Goal: Information Seeking & Learning: Check status

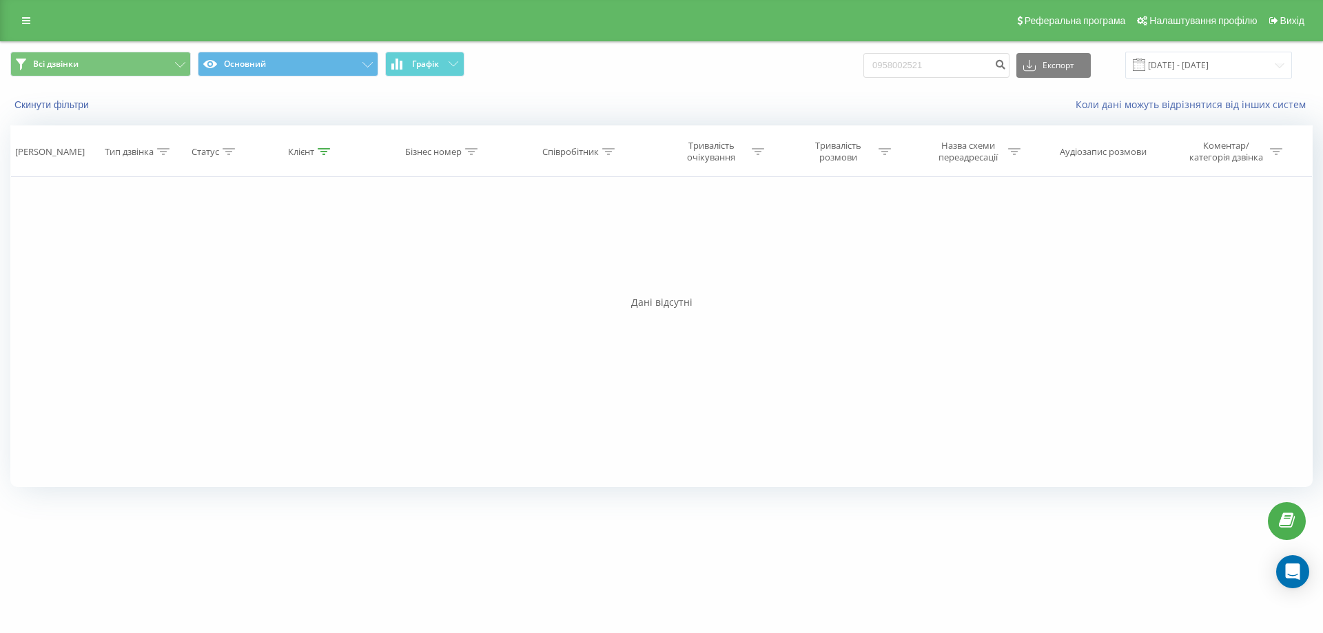
drag, startPoint x: 19, startPoint y: 19, endPoint x: 27, endPoint y: 34, distance: 17.0
click at [19, 18] on link at bounding box center [26, 20] width 25 height 19
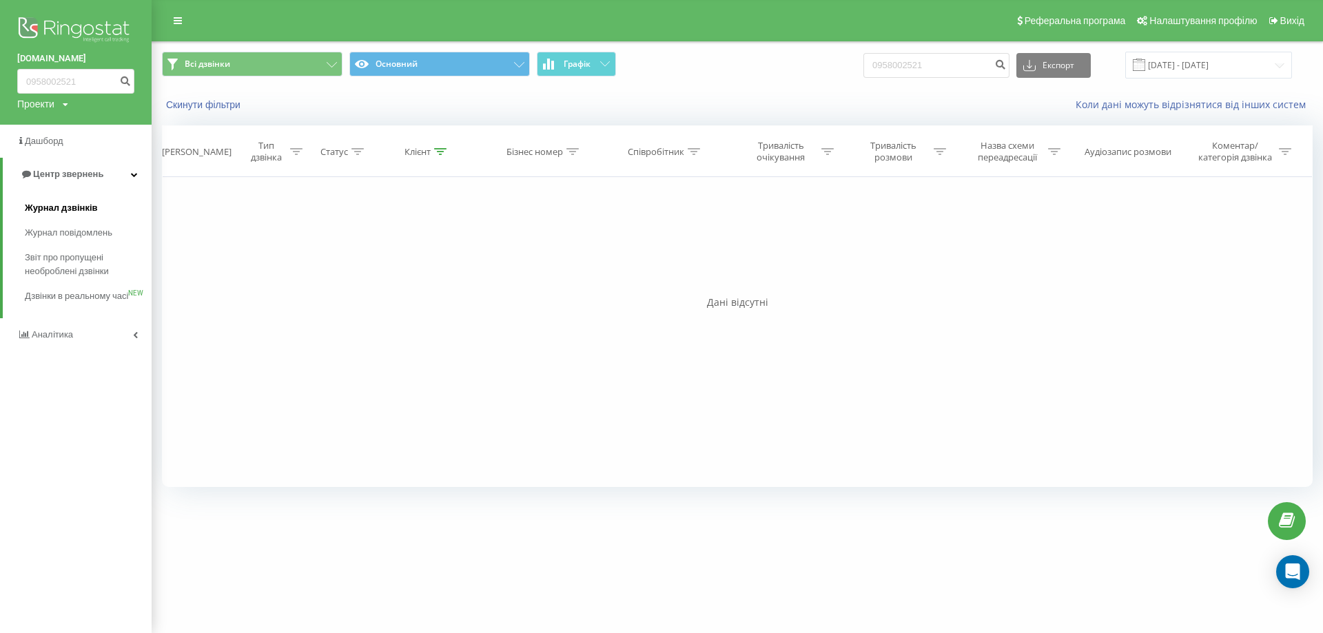
click at [54, 211] on span "Журнал дзвінків" at bounding box center [61, 208] width 73 height 14
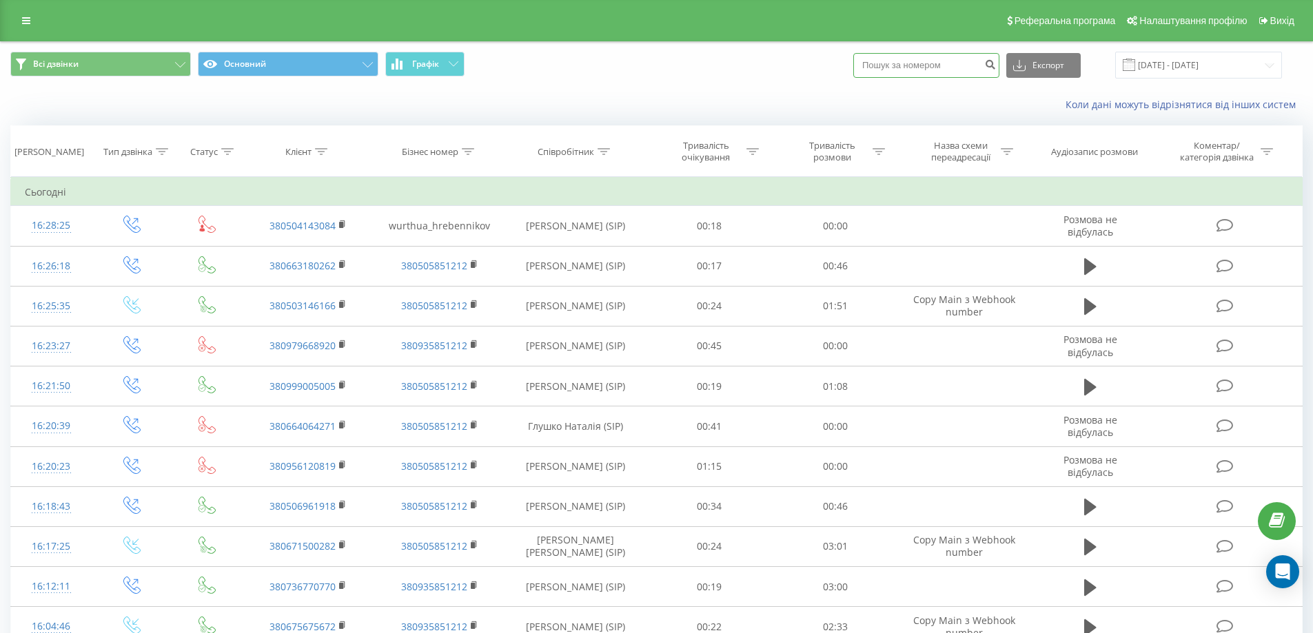
click at [933, 61] on input at bounding box center [926, 65] width 146 height 25
paste input "0637116723"
type input "0637116723"
click at [997, 63] on button "submit" at bounding box center [990, 65] width 19 height 25
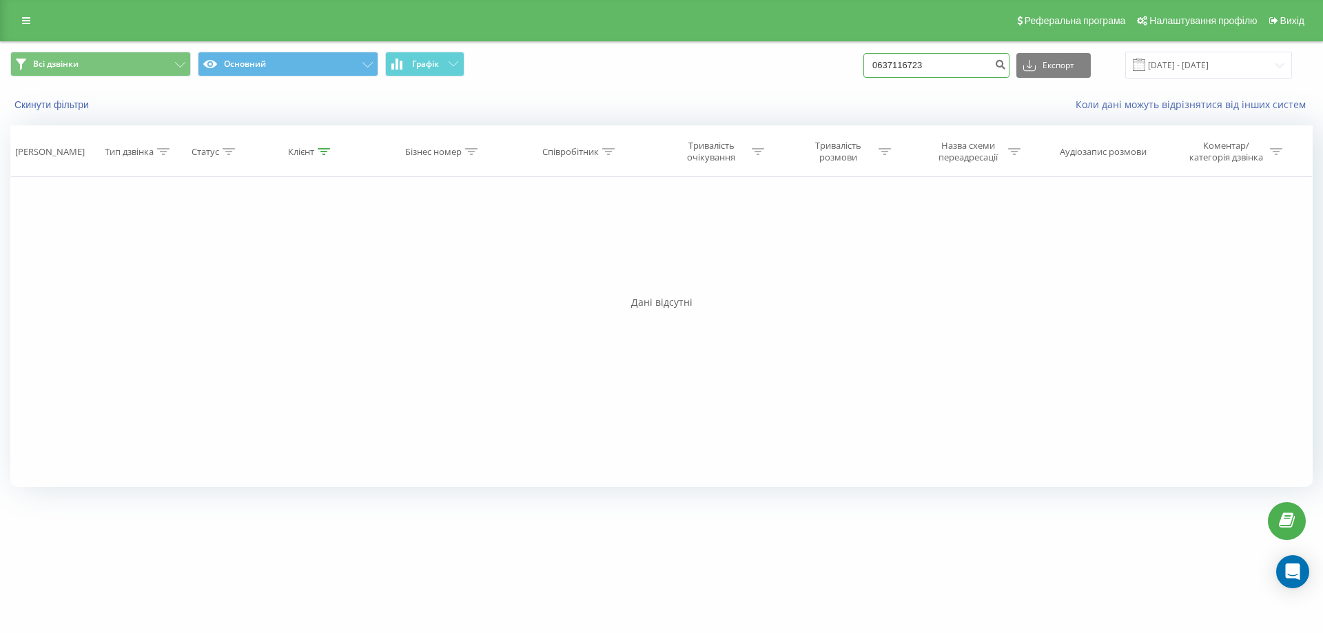
drag, startPoint x: 941, startPoint y: 70, endPoint x: 805, endPoint y: 61, distance: 136.7
click at [806, 63] on div "Всі дзвінки Основний Графік 0637116723 Експорт .csv .xls .xlsx 22.06.2025 - 22.…" at bounding box center [661, 65] width 1303 height 27
paste input "0971155000"
type input "0971155000"
click at [1006, 64] on icon "submit" at bounding box center [1000, 63] width 12 height 8
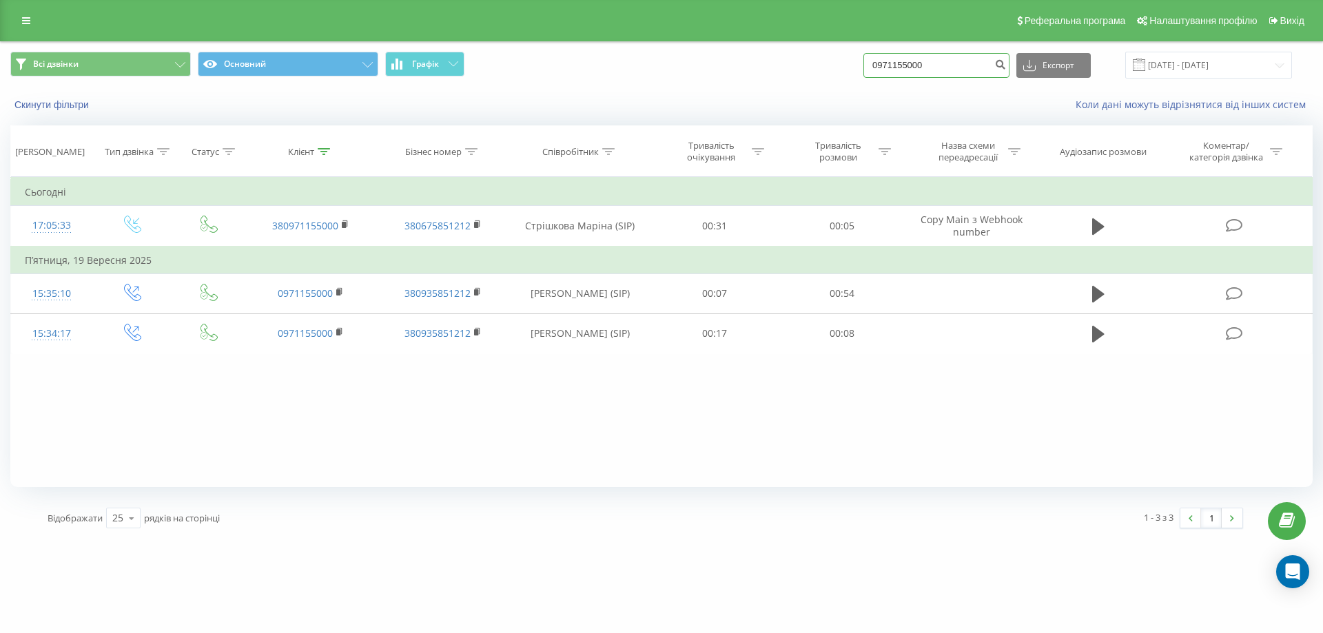
drag, startPoint x: 951, startPoint y: 62, endPoint x: 876, endPoint y: 61, distance: 75.1
click at [876, 61] on div "Всі дзвінки Основний Графік 0971155000 Експорт .csv .xls .xlsx 22.06.2025 - 22.…" at bounding box center [661, 65] width 1303 height 27
click at [939, 67] on input "0971155000" at bounding box center [937, 65] width 146 height 25
drag, startPoint x: 942, startPoint y: 65, endPoint x: 810, endPoint y: 59, distance: 132.5
click at [810, 59] on div "Всі дзвінки Основний Графік 0971155000 Експорт .csv .xls .xlsx 22.06.2025 - 22.…" at bounding box center [661, 65] width 1303 height 27
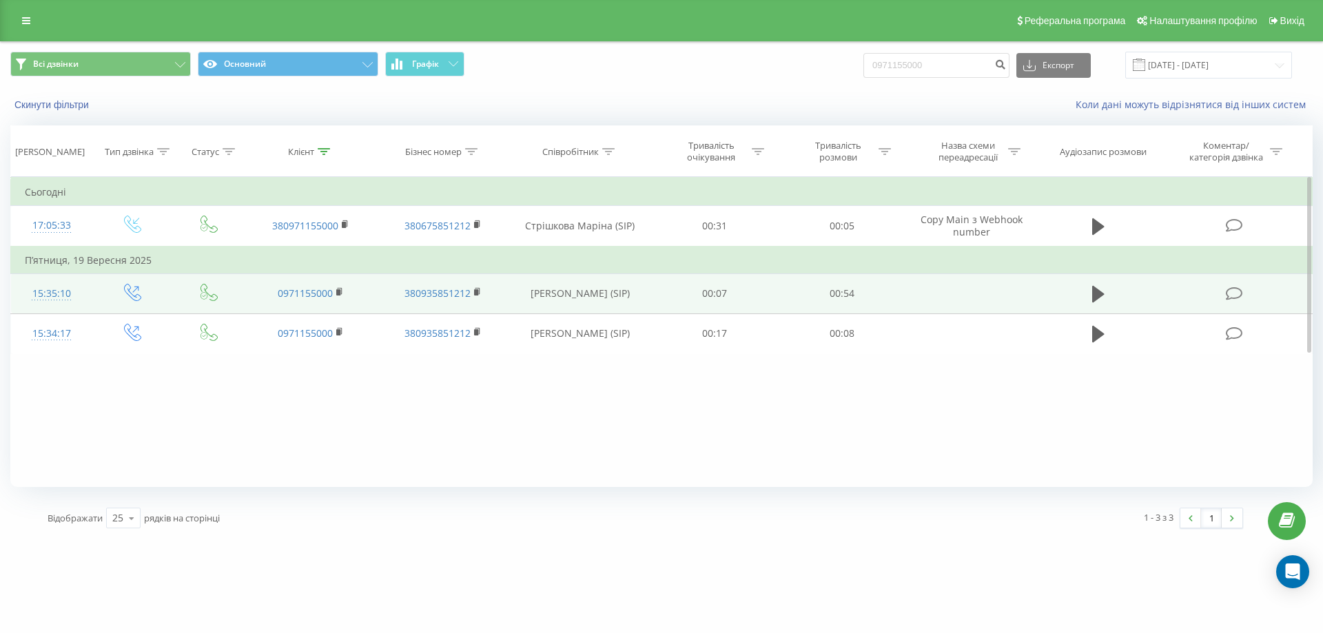
click at [1110, 288] on td at bounding box center [1099, 294] width 122 height 40
click at [1096, 294] on icon at bounding box center [1098, 294] width 12 height 17
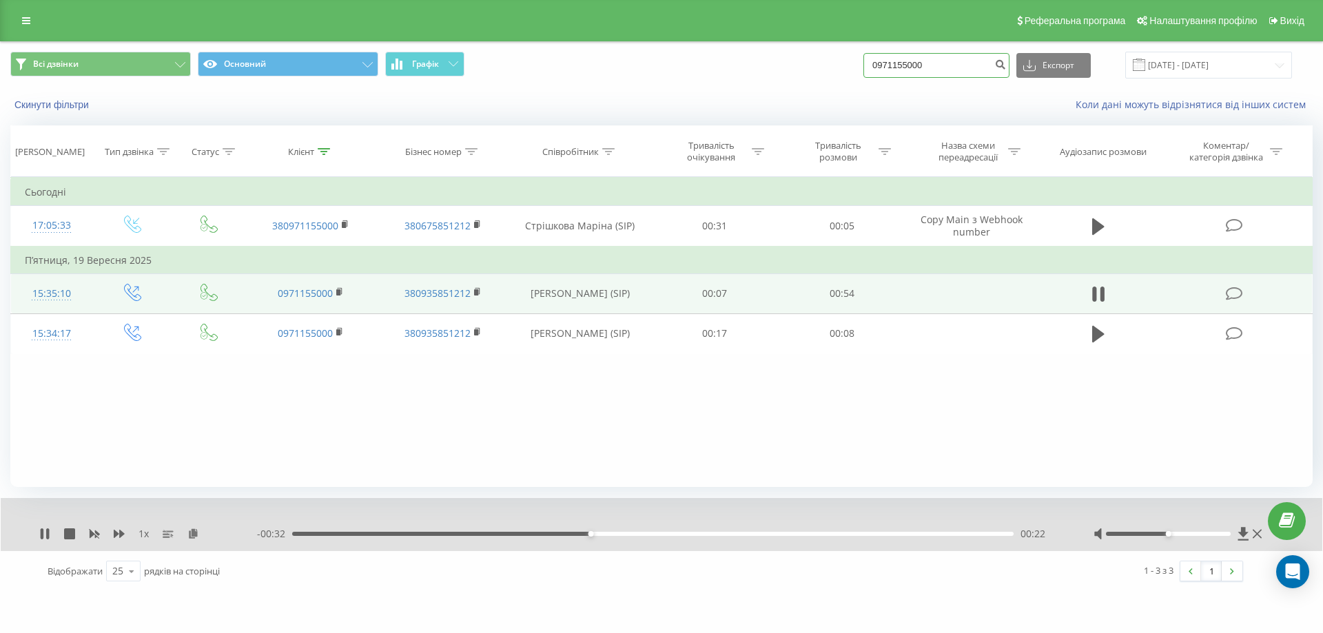
click at [912, 65] on input "0971155000" at bounding box center [937, 65] width 146 height 25
drag, startPoint x: 870, startPoint y: 61, endPoint x: 844, endPoint y: 61, distance: 26.9
click at [844, 61] on div "Всі дзвінки Основний Графік 0971155000 Експорт .csv .xls .xlsx 22.06.2025 - 22.…" at bounding box center [661, 65] width 1303 height 27
click at [1099, 299] on icon at bounding box center [1098, 294] width 12 height 19
click at [930, 70] on input "0971155000" at bounding box center [937, 65] width 146 height 25
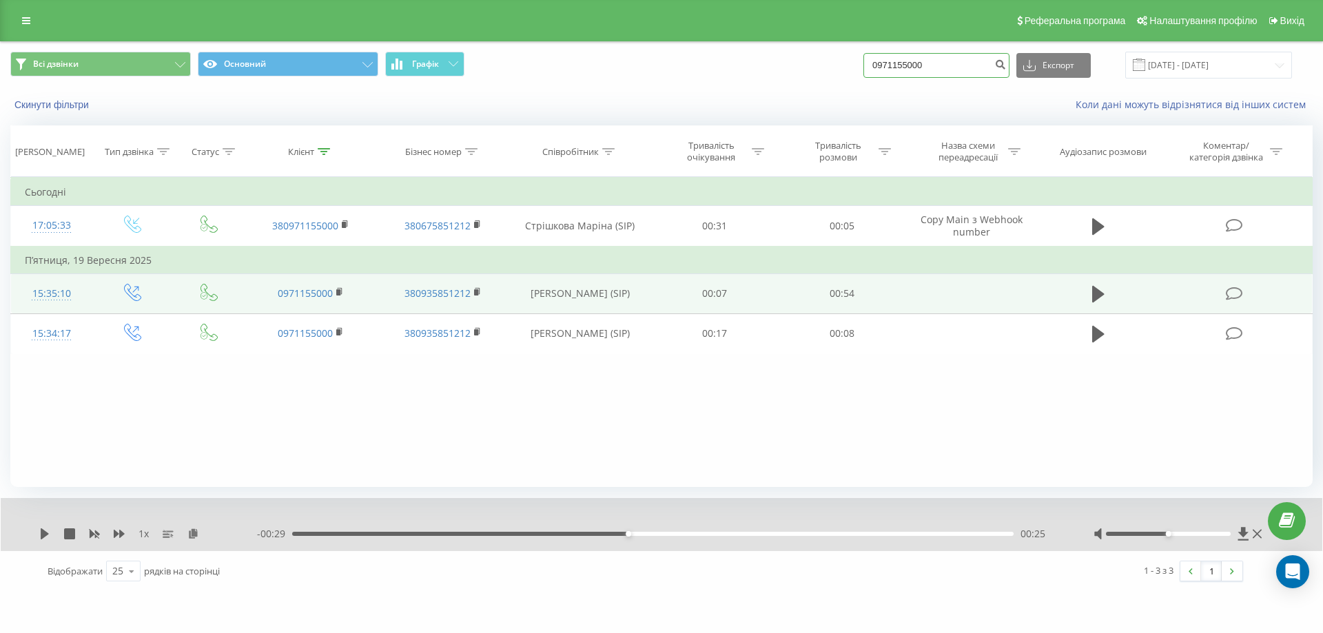
drag, startPoint x: 946, startPoint y: 61, endPoint x: 855, endPoint y: 63, distance: 90.3
click at [855, 63] on div "Всі дзвінки Основний Графік 0971155000 Експорт .csv .xls .xlsx 22.06.2025 - 22.…" at bounding box center [661, 65] width 1303 height 27
click at [24, 18] on icon at bounding box center [26, 21] width 8 height 10
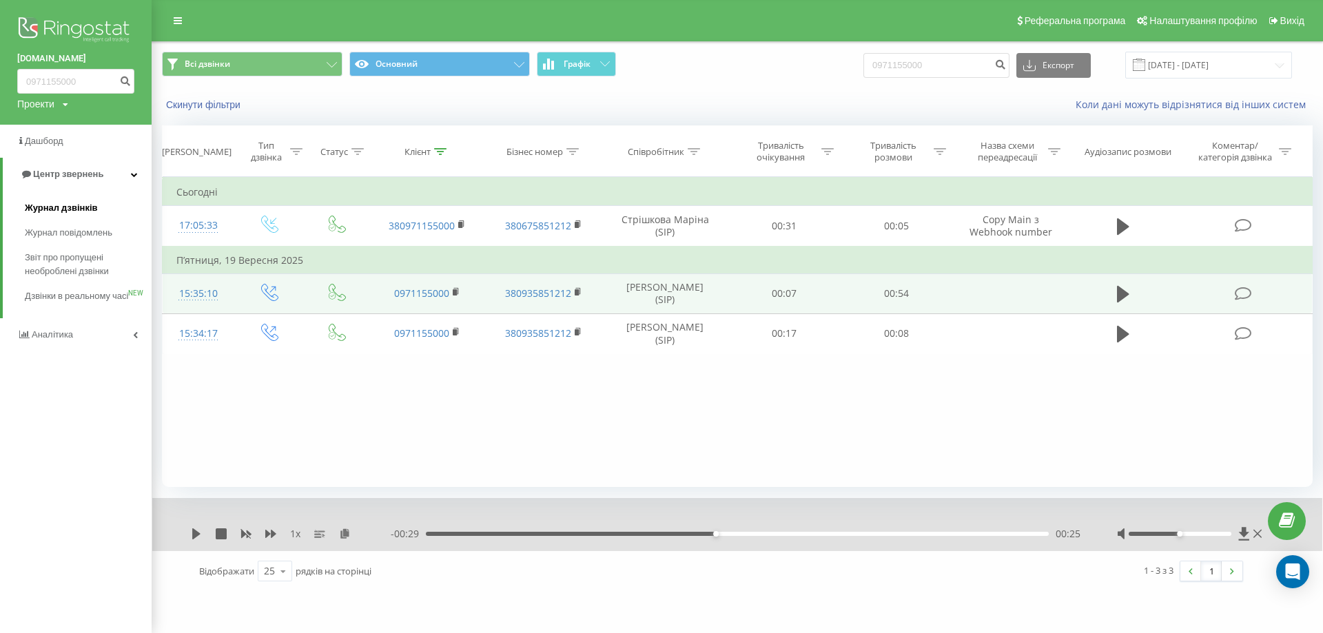
click at [81, 206] on span "Журнал дзвінків" at bounding box center [61, 208] width 73 height 14
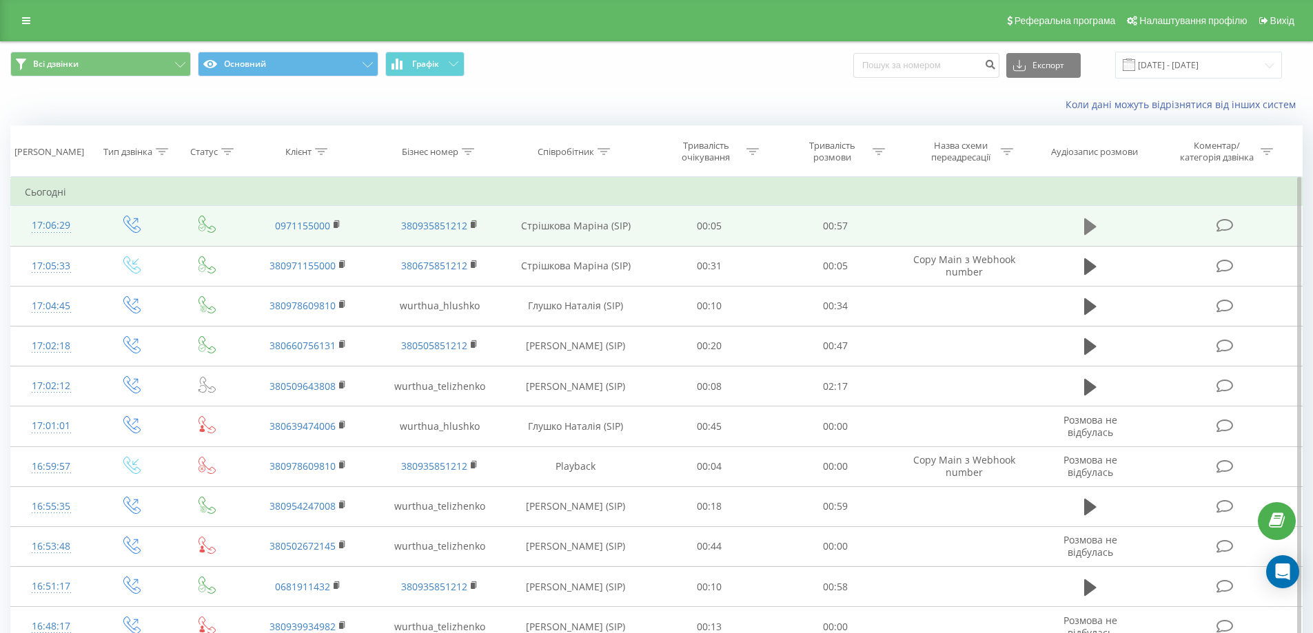
click at [1090, 223] on icon at bounding box center [1090, 226] width 12 height 17
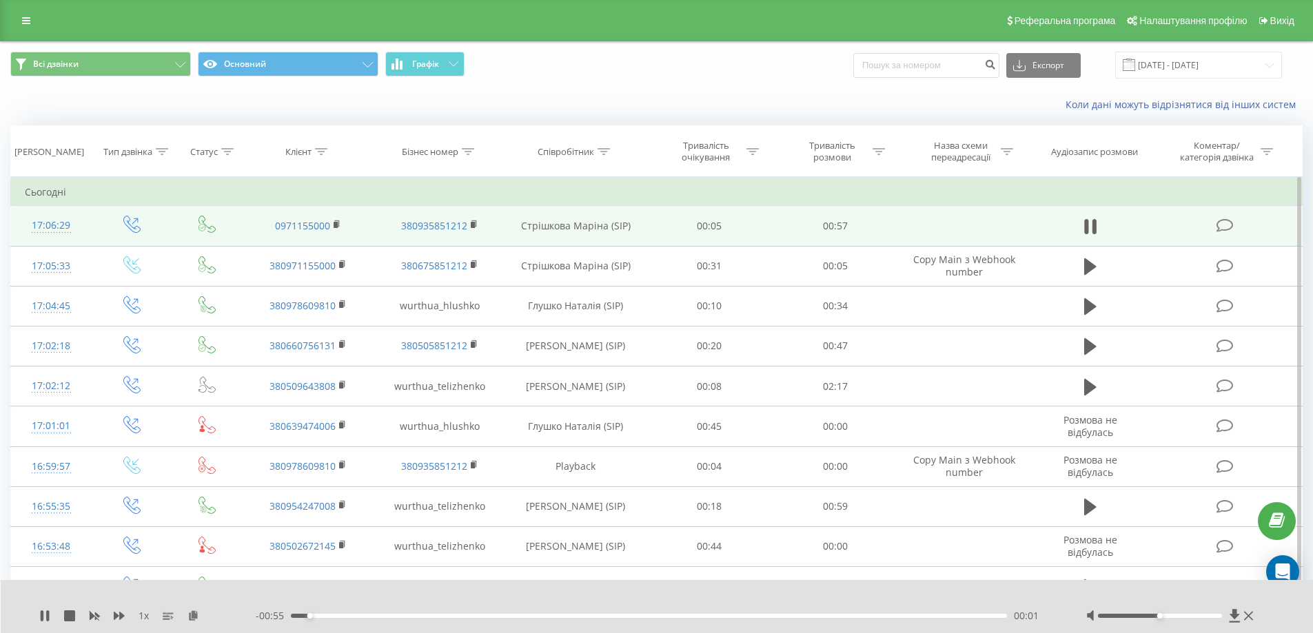
click at [941, 613] on div "- 00:55 00:01 00:01" at bounding box center [654, 616] width 796 height 14
click at [941, 615] on div "00:02" at bounding box center [649, 616] width 717 height 4
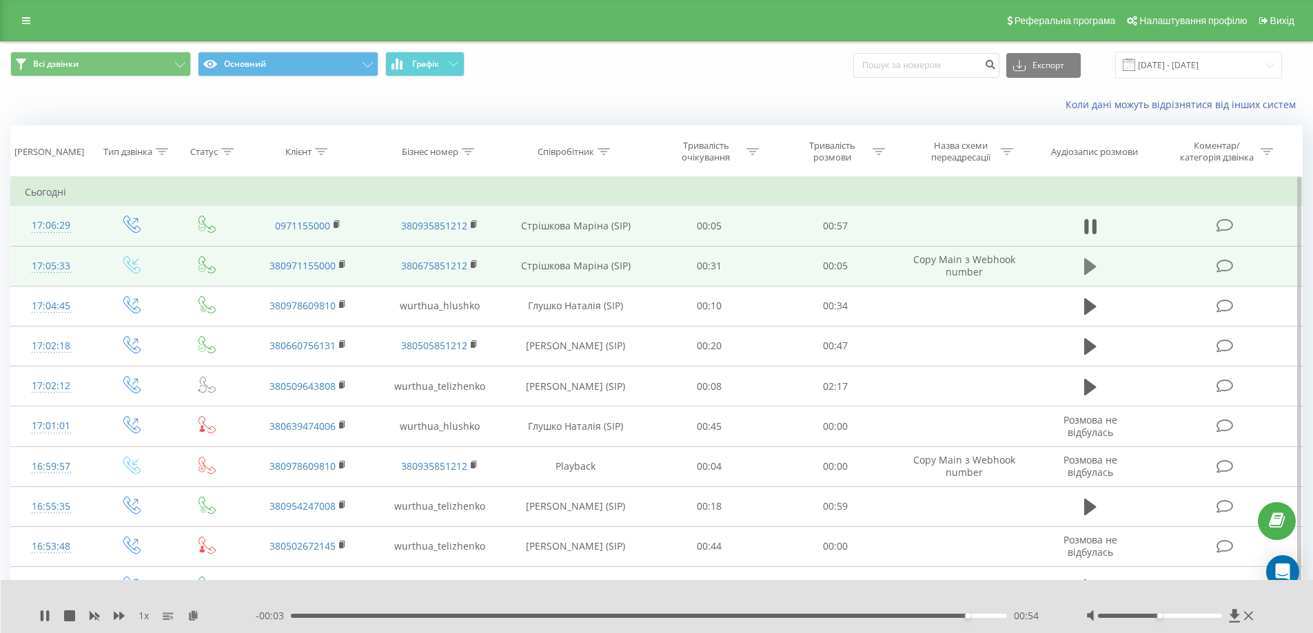
click at [1088, 262] on icon at bounding box center [1090, 266] width 12 height 17
click at [27, 12] on link at bounding box center [26, 20] width 25 height 19
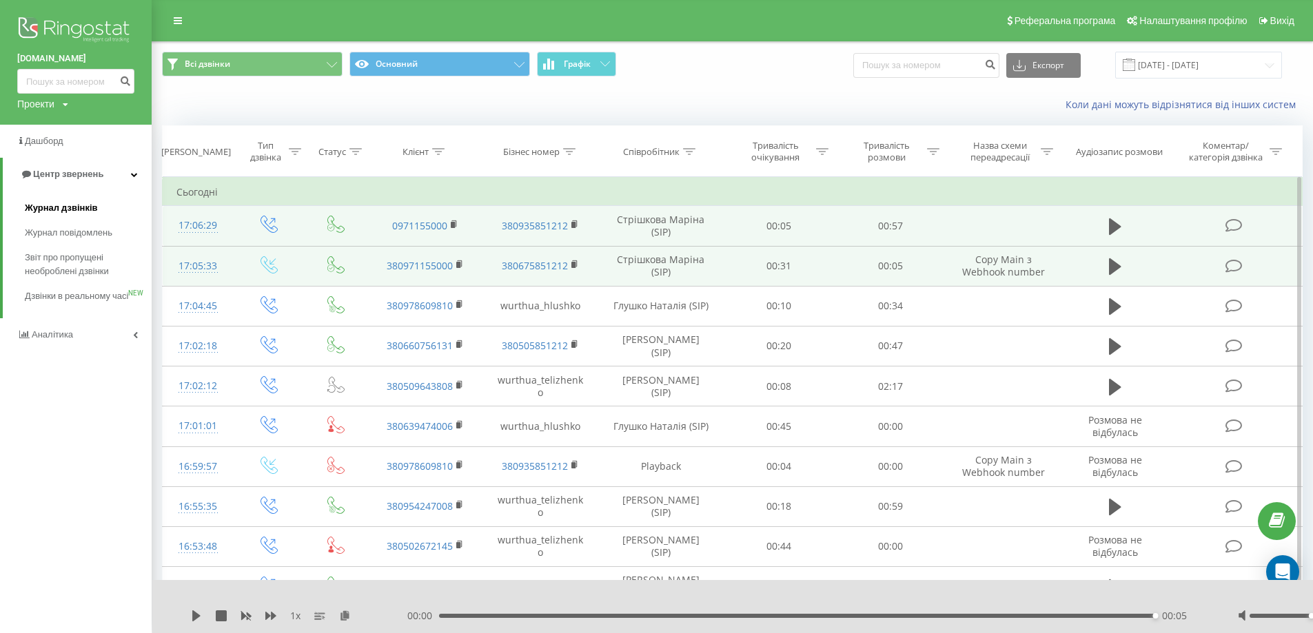
click at [62, 208] on span "Журнал дзвінків" at bounding box center [61, 208] width 73 height 14
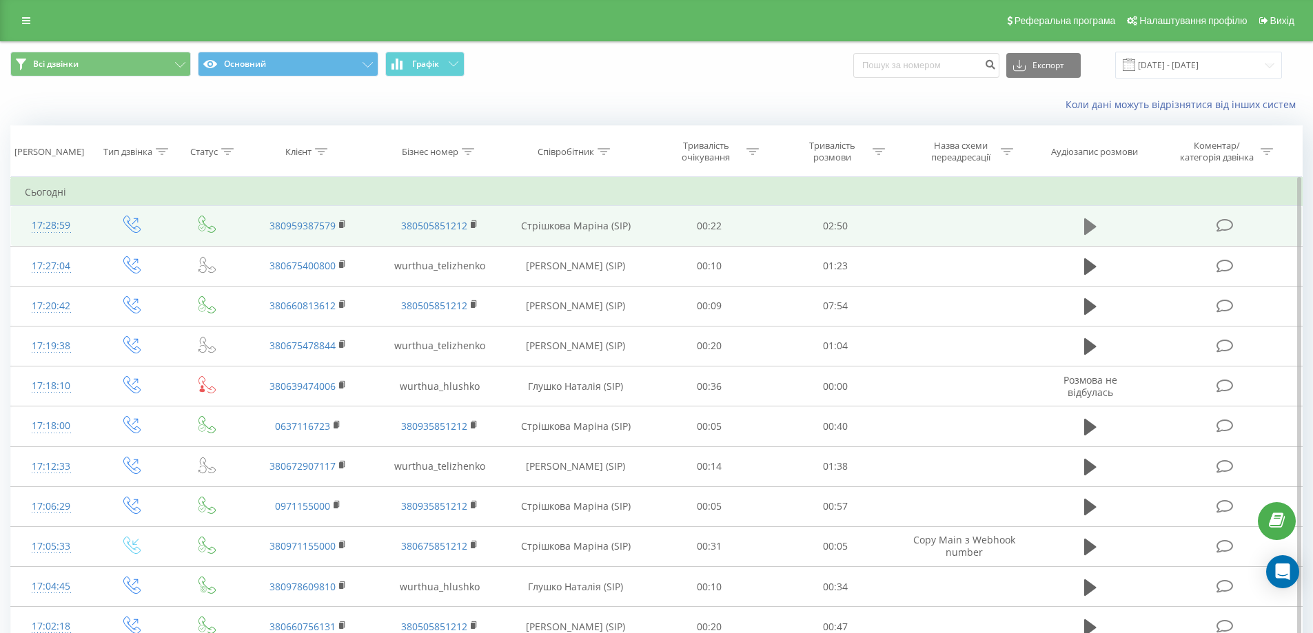
click at [1085, 225] on icon at bounding box center [1090, 226] width 12 height 17
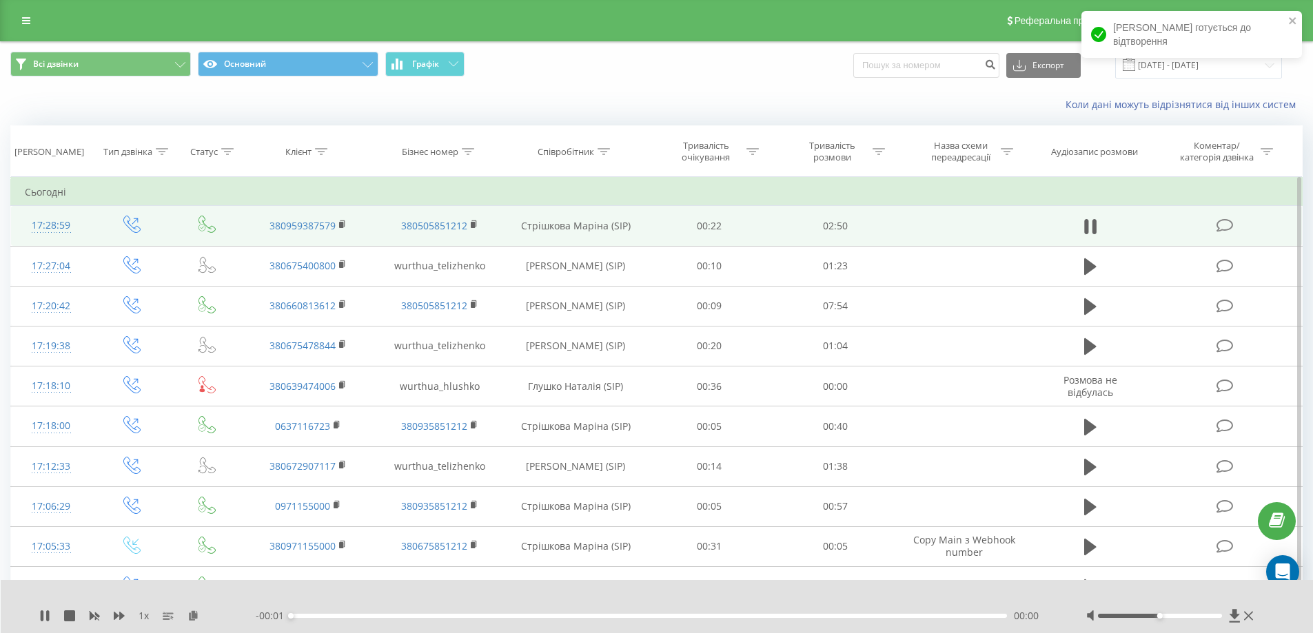
click at [523, 617] on div "00:00" at bounding box center [649, 616] width 717 height 4
click at [626, 617] on div "00:00" at bounding box center [649, 616] width 717 height 4
click at [680, 619] on div "- 01:29 01:21 01:21" at bounding box center [654, 616] width 796 height 14
click at [684, 616] on div "01:21" at bounding box center [649, 616] width 717 height 4
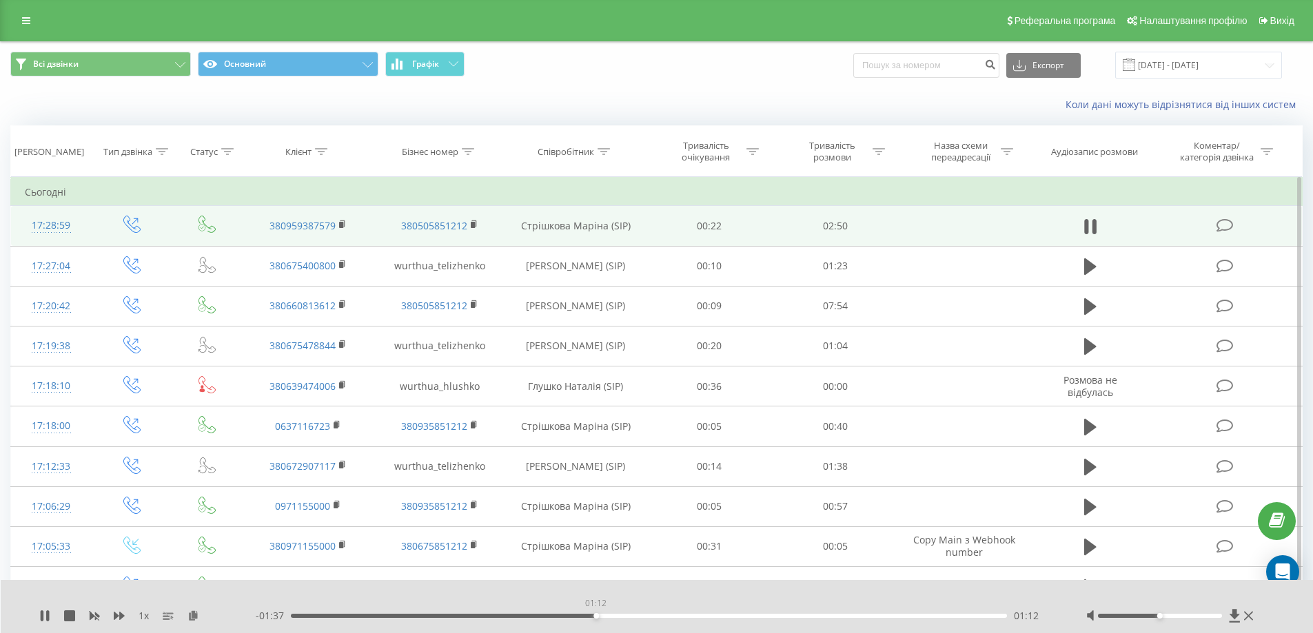
click at [595, 615] on div "01:12" at bounding box center [649, 616] width 717 height 4
click at [509, 617] on div "00:52" at bounding box center [649, 616] width 717 height 4
click at [459, 614] on div "00:40" at bounding box center [649, 616] width 717 height 4
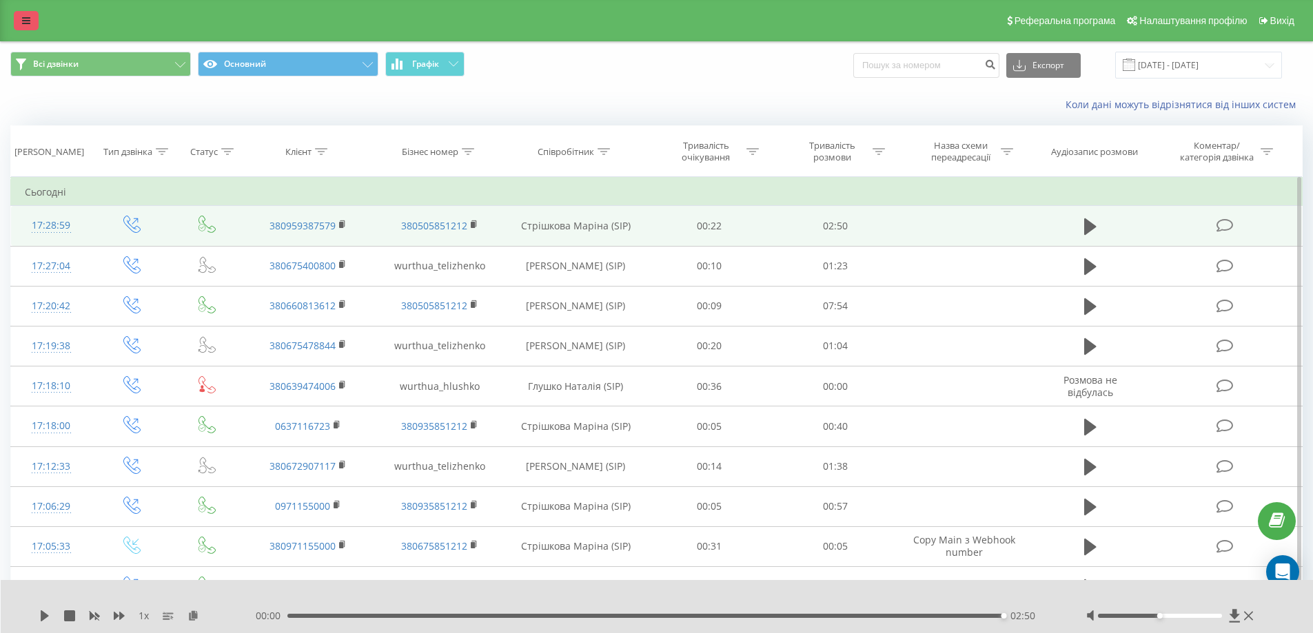
click at [32, 21] on link at bounding box center [26, 20] width 25 height 19
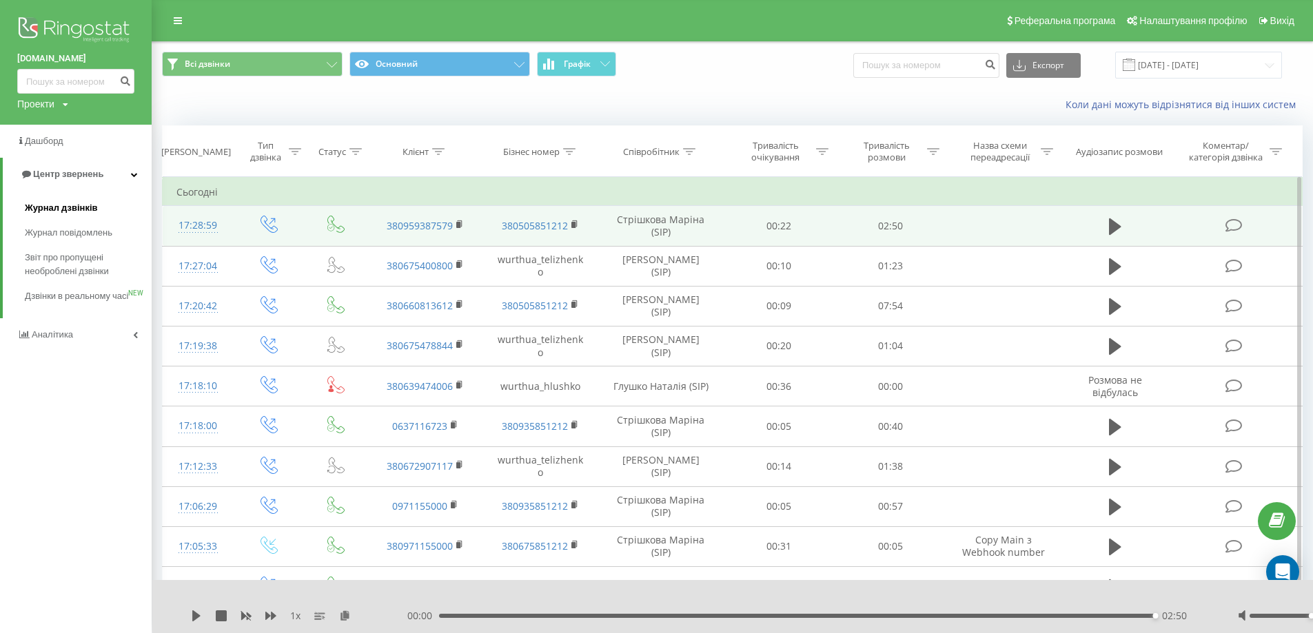
click at [59, 213] on span "Журнал дзвінків" at bounding box center [61, 208] width 73 height 14
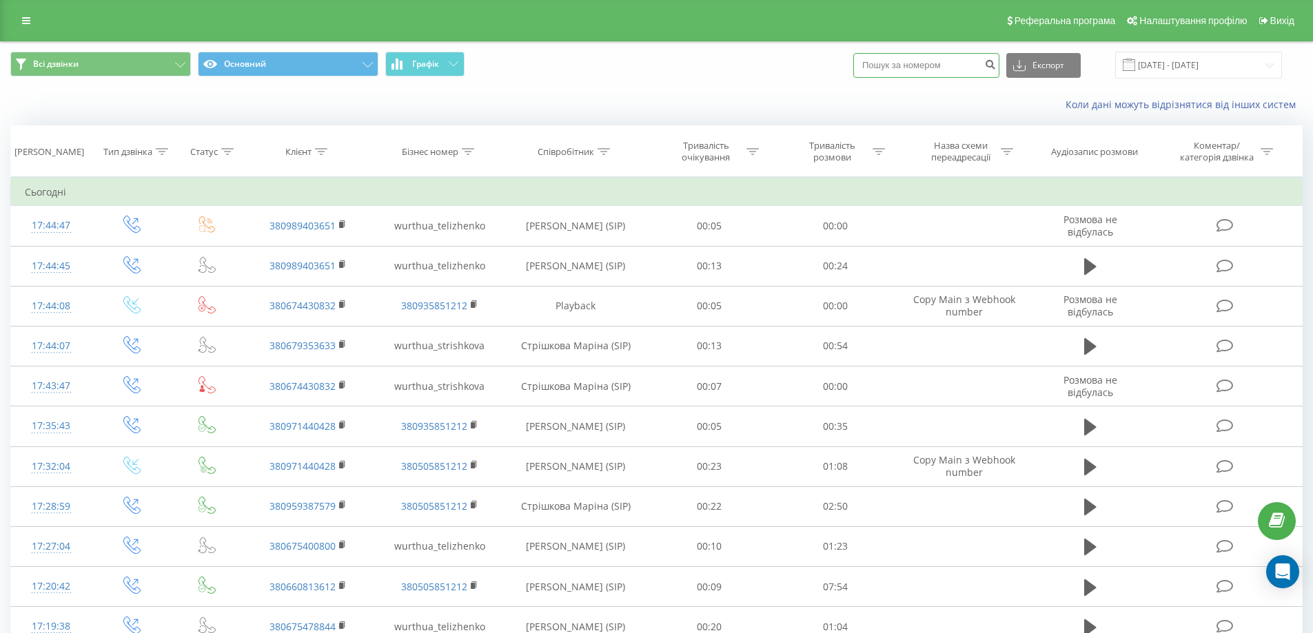
click at [906, 70] on input at bounding box center [926, 65] width 146 height 25
paste input "0674430832"
type input "0674430832"
click at [996, 64] on icon "submit" at bounding box center [990, 63] width 12 height 8
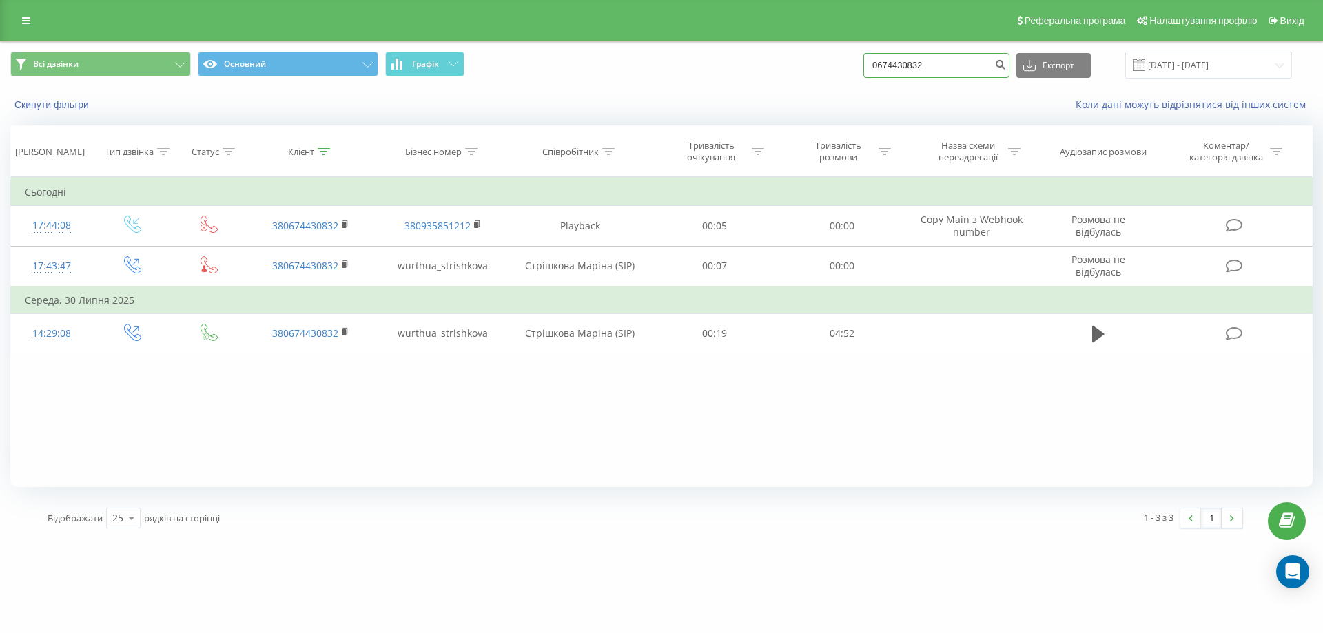
click at [810, 58] on div "Всі дзвінки Основний Графік 0674430832 Експорт .csv .xls .xlsx [DATE] - [DATE]" at bounding box center [661, 65] width 1303 height 27
click at [915, 67] on input "0674430832" at bounding box center [937, 65] width 146 height 25
drag, startPoint x: 846, startPoint y: 63, endPoint x: 837, endPoint y: 63, distance: 9.0
click at [838, 63] on div "Всі дзвінки Основний Графік 0674430832 Експорт .csv .xls .xlsx [DATE] - [DATE]" at bounding box center [661, 65] width 1303 height 27
paste input "0689956759"
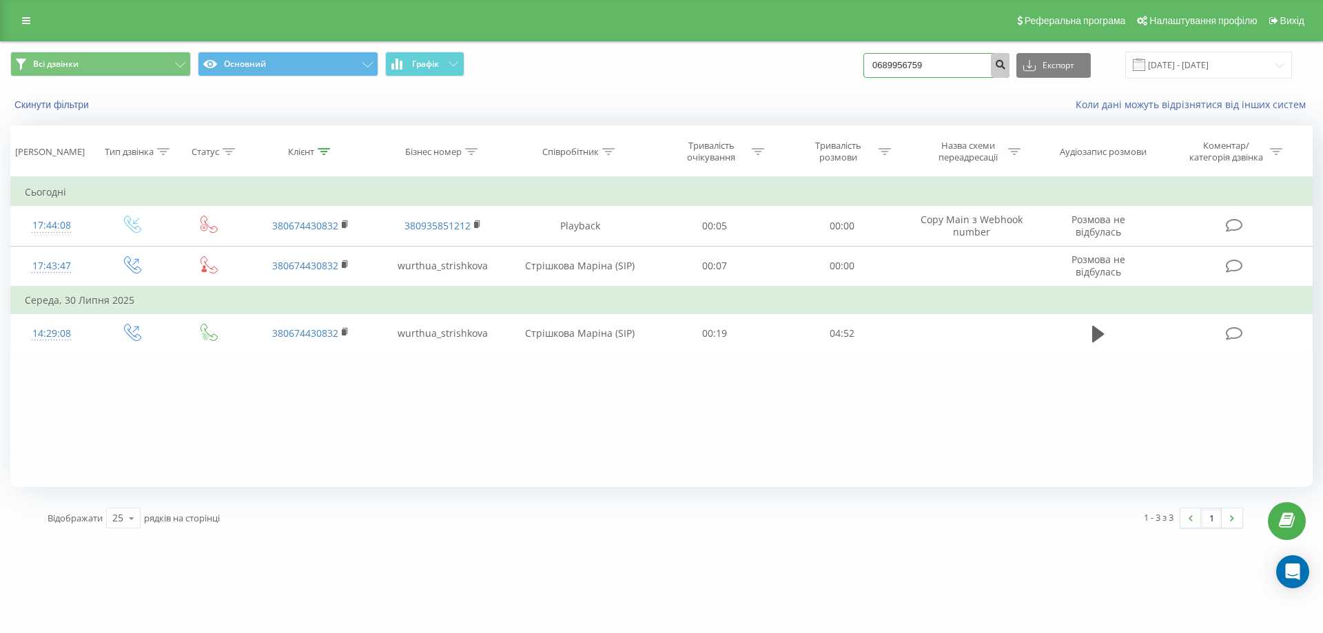
type input "0689956759"
click at [1010, 65] on button "submit" at bounding box center [1000, 65] width 19 height 25
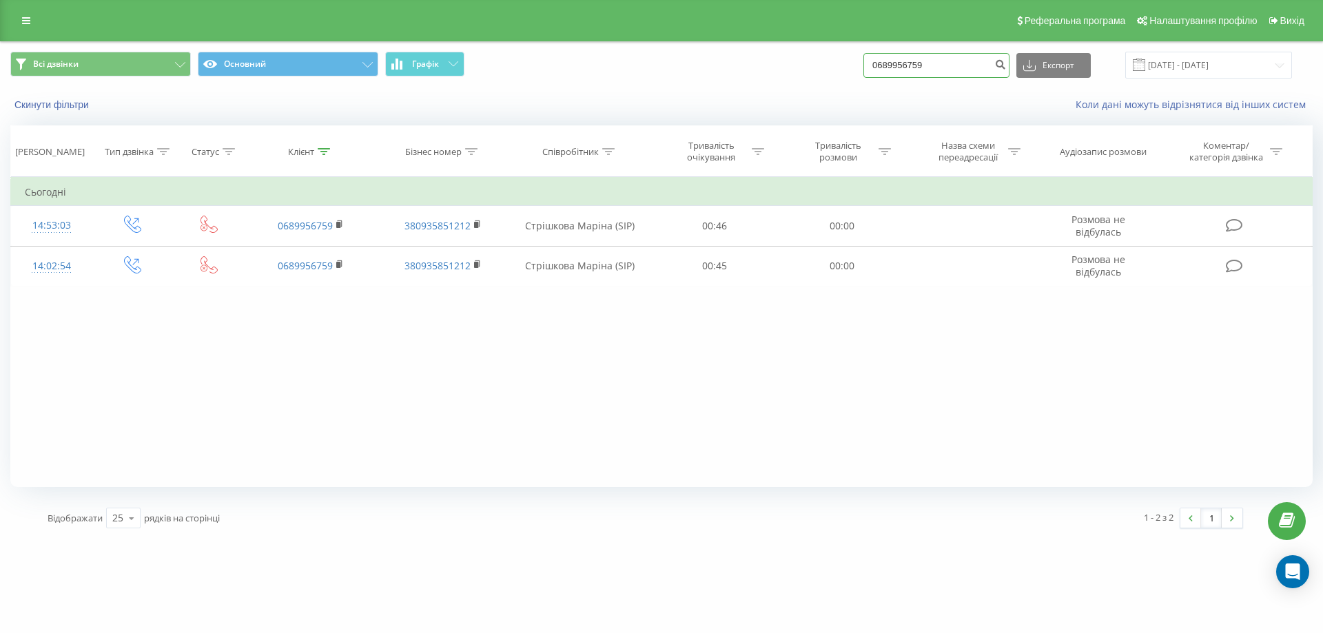
click at [894, 62] on input "0689956759" at bounding box center [937, 65] width 146 height 25
drag, startPoint x: 908, startPoint y: 65, endPoint x: 772, endPoint y: 59, distance: 136.6
click at [772, 59] on div "Всі дзвінки Основний Графік 0689956759 Експорт .csv .xls .xlsx 22.06.2025 - 22.…" at bounding box center [661, 65] width 1303 height 27
paste input "0689956759"
type input "0689956759"
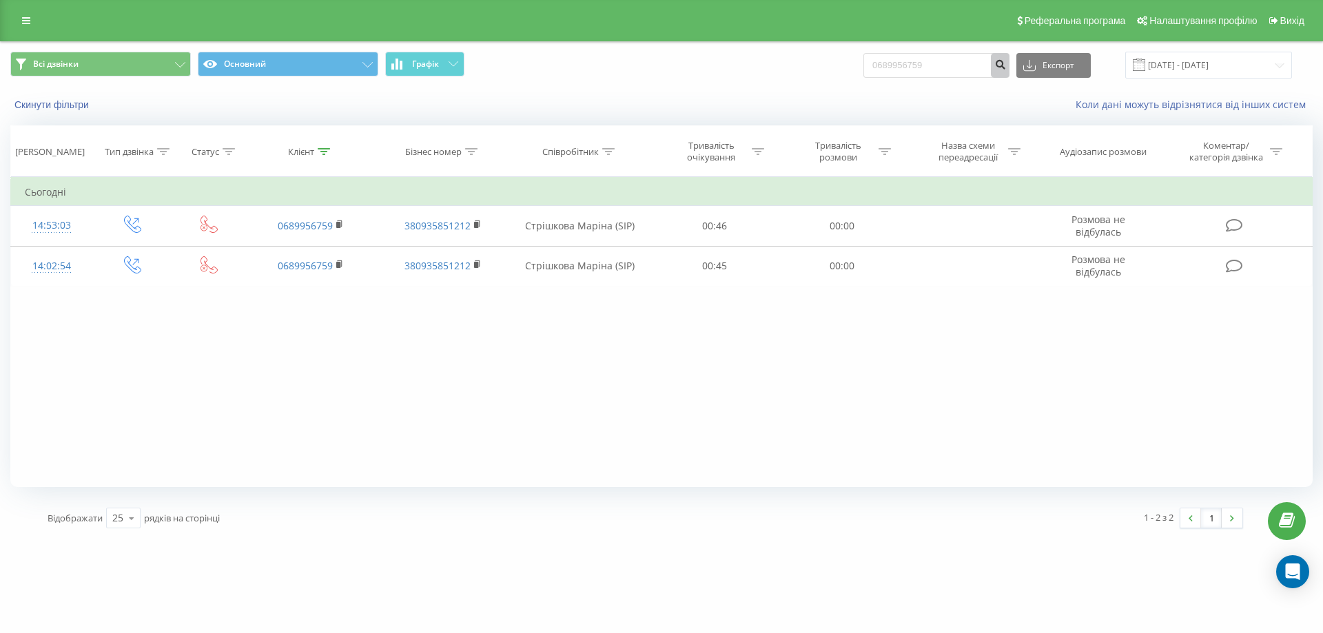
click at [1006, 66] on icon "submit" at bounding box center [1000, 63] width 12 height 8
click at [28, 20] on icon at bounding box center [26, 21] width 8 height 10
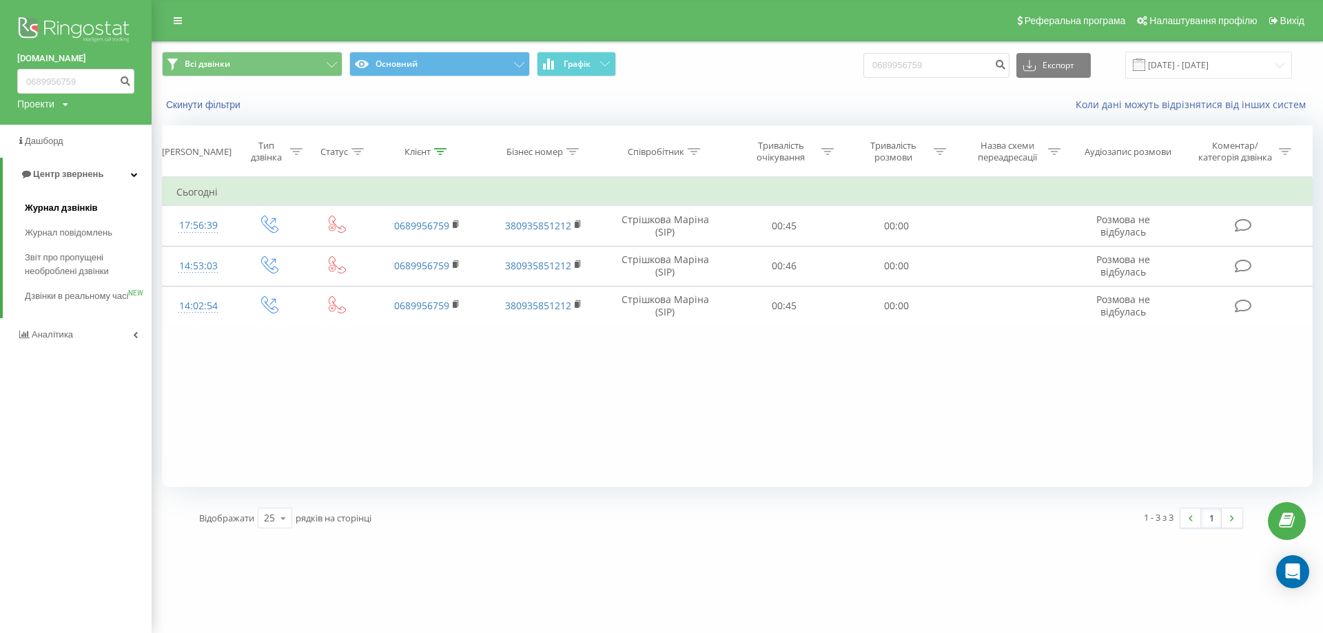
click at [69, 206] on span "Журнал дзвінків" at bounding box center [61, 208] width 73 height 14
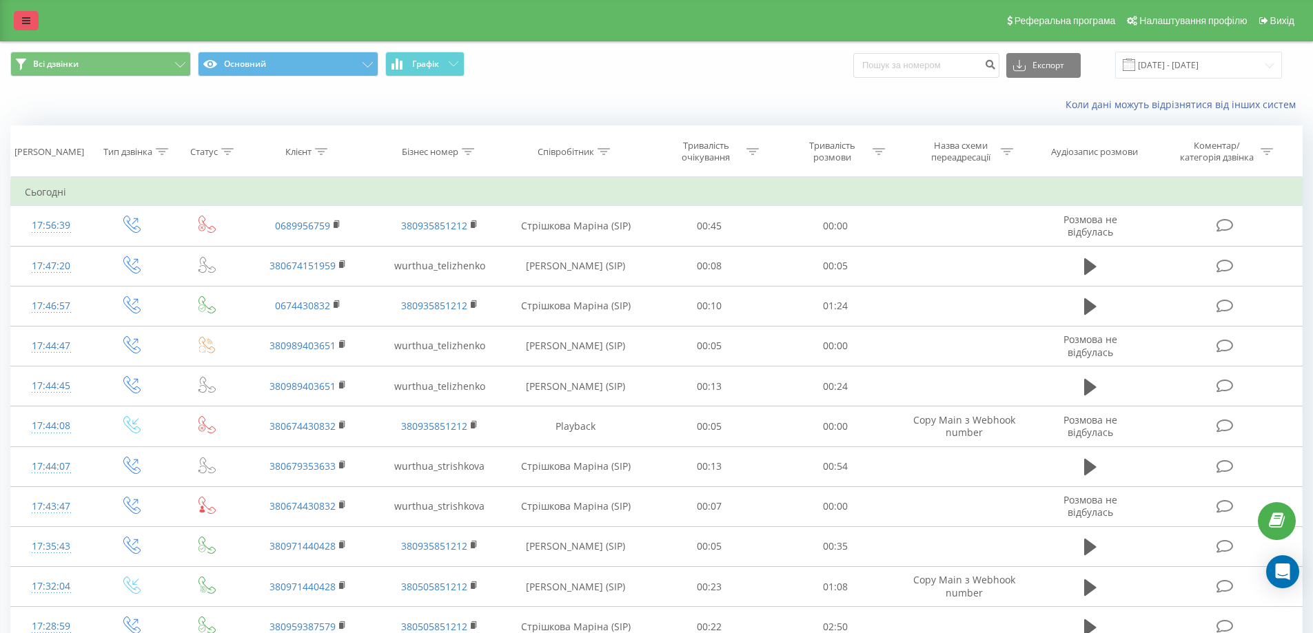
click at [32, 28] on link at bounding box center [26, 20] width 25 height 19
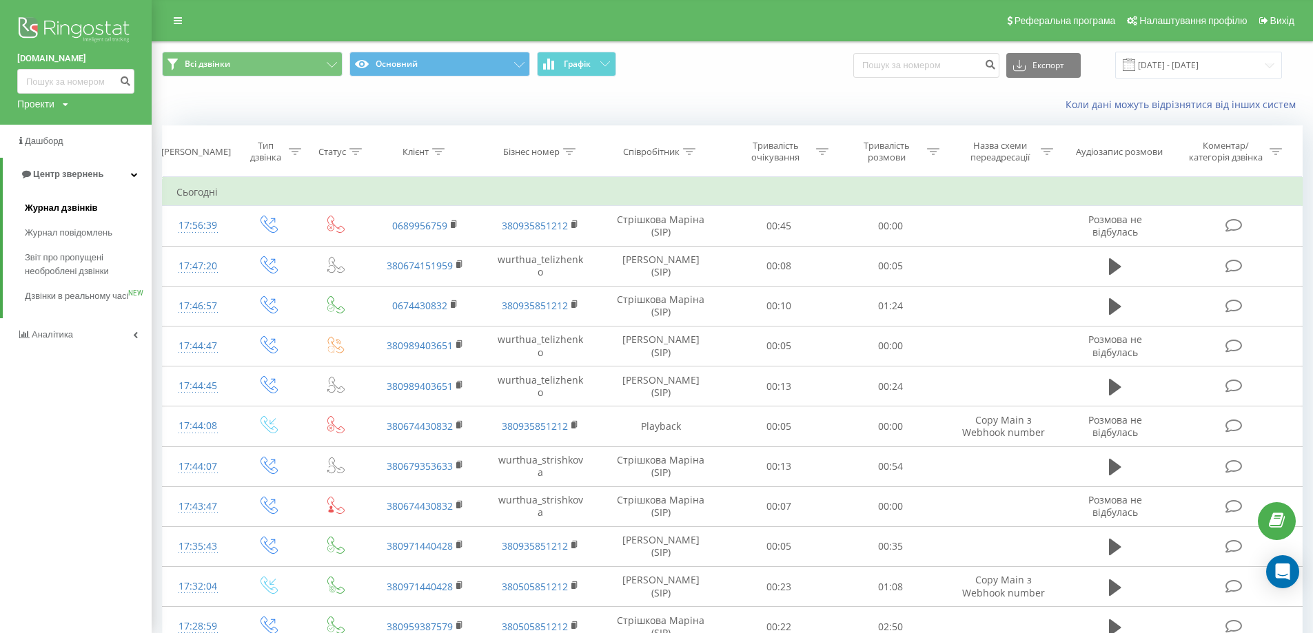
click at [77, 209] on span "Журнал дзвінків" at bounding box center [61, 208] width 73 height 14
